Goal: Check status: Check status

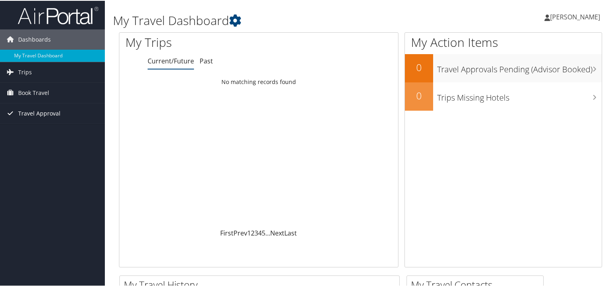
click at [52, 111] on span "Travel Approval" at bounding box center [39, 113] width 42 height 20
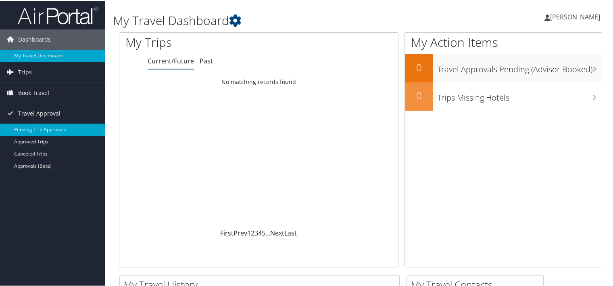
click at [50, 126] on link "Pending Trip Approvals" at bounding box center [52, 129] width 105 height 12
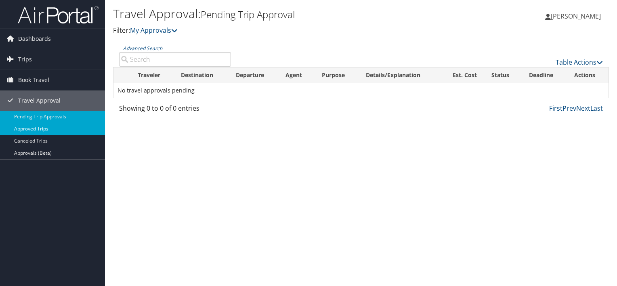
click at [46, 128] on link "Approved Trips" at bounding box center [52, 129] width 105 height 12
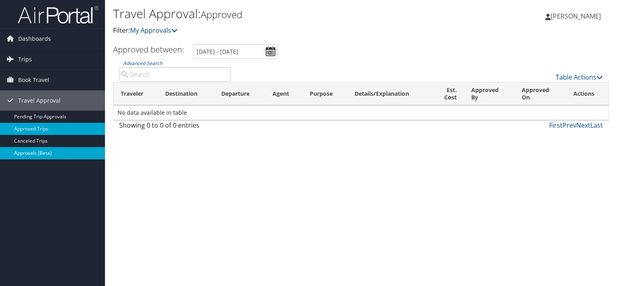
click at [27, 150] on link "Approvals (Beta)" at bounding box center [52, 153] width 105 height 12
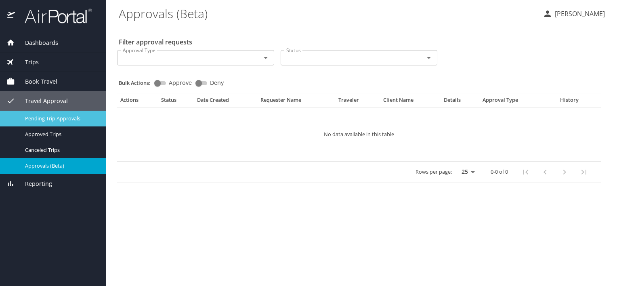
click at [47, 117] on span "Pending Trip Approvals" at bounding box center [60, 119] width 71 height 8
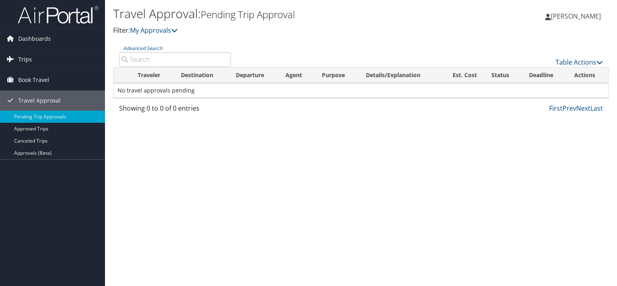
click at [27, 56] on span "Trips" at bounding box center [25, 59] width 14 height 20
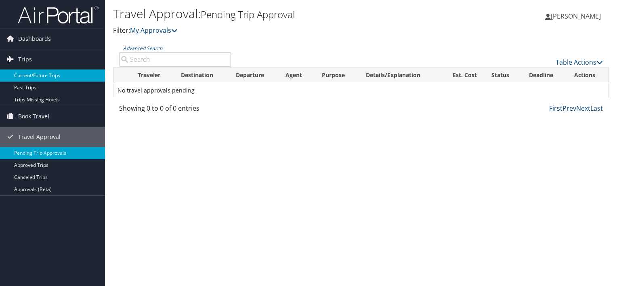
click at [28, 72] on link "Current/Future Trips" at bounding box center [52, 75] width 105 height 12
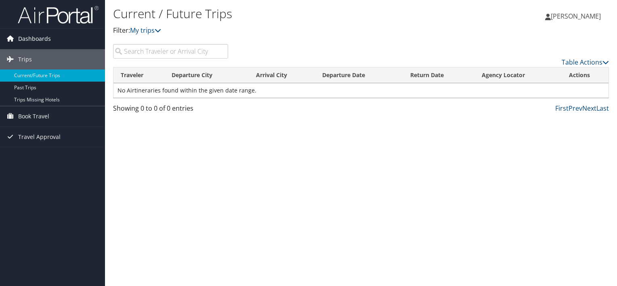
click at [38, 40] on span "Dashboards" at bounding box center [34, 39] width 33 height 20
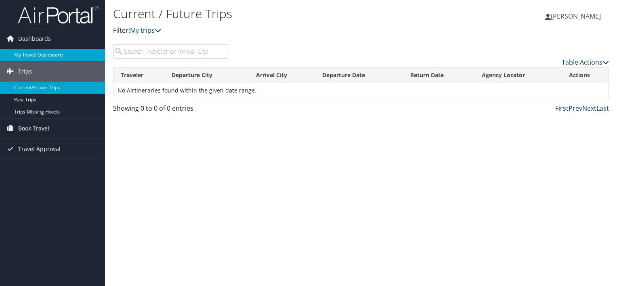
click at [44, 55] on link "My Travel Dashboard" at bounding box center [52, 55] width 105 height 12
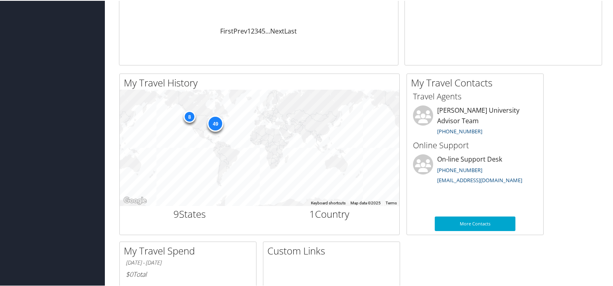
scroll to position [332, 0]
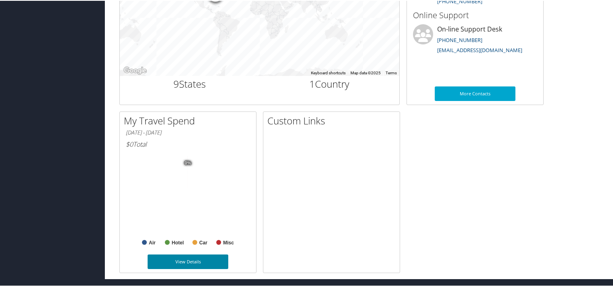
click at [194, 261] on link "View Details" at bounding box center [188, 260] width 81 height 15
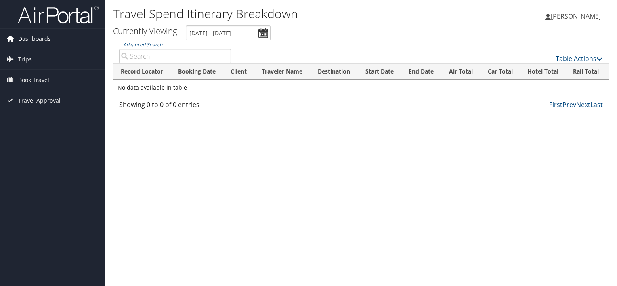
click at [41, 39] on span "Dashboards" at bounding box center [34, 39] width 33 height 20
